Goal: Information Seeking & Learning: Find specific fact

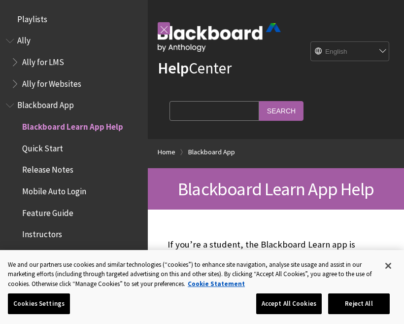
scroll to position [102, 0]
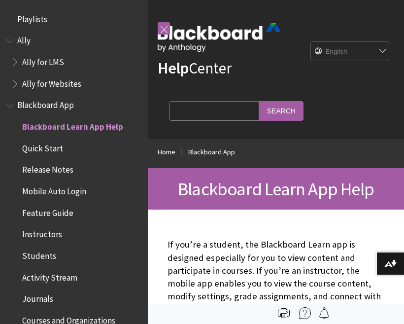
scroll to position [102, 0]
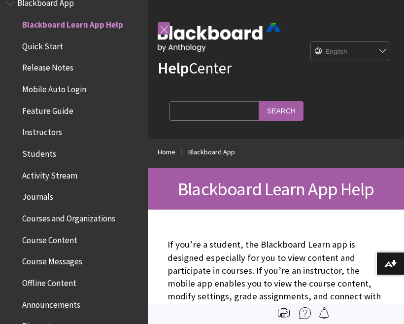
click at [350, 50] on select "English عربية Català Cymraeg Deutsch Español Suomi Français עברית Italiano 日本語 …" at bounding box center [350, 52] width 79 height 20
select select "/ar-sa/Blackboard_App"
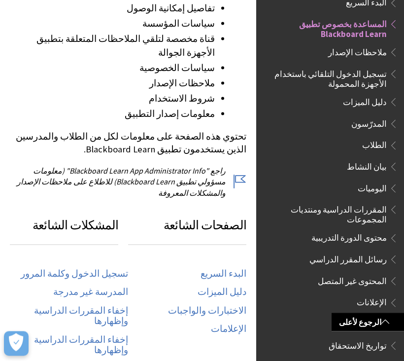
scroll to position [357, 0]
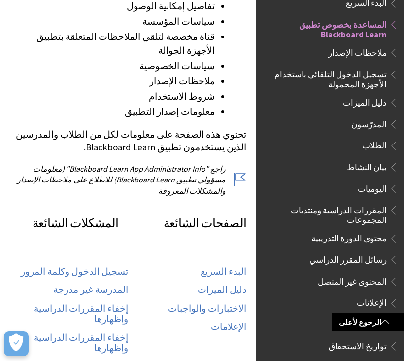
click at [99, 214] on h3 "المشكلات الشائعة" at bounding box center [64, 228] width 108 height 29
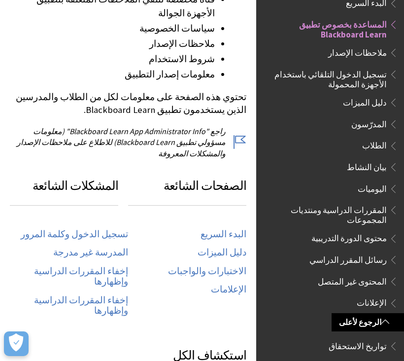
scroll to position [396, 0]
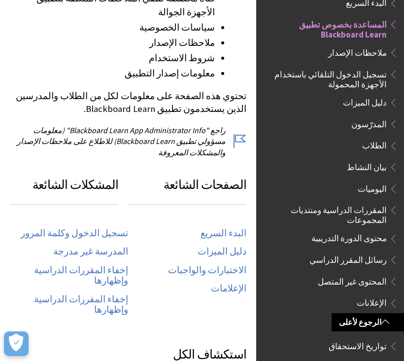
click at [104, 228] on link "تسجيل الدخول وكلمة المرور" at bounding box center [74, 233] width 107 height 11
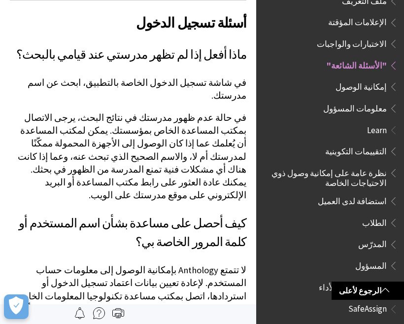
scroll to position [539, 0]
